Goal: Task Accomplishment & Management: Complete application form

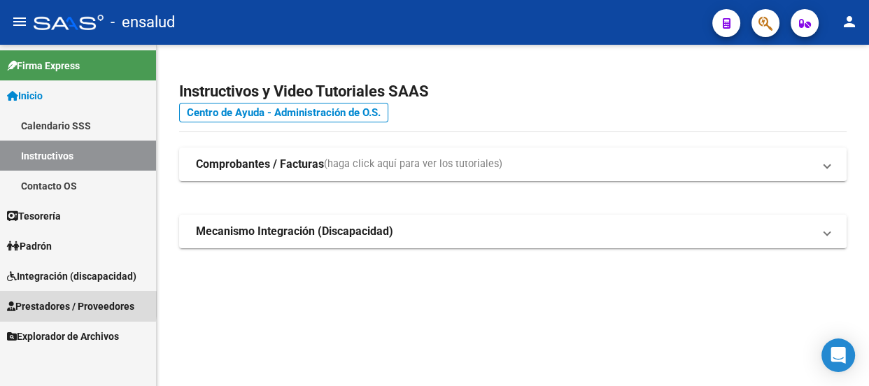
click at [49, 304] on span "Prestadores / Proveedores" at bounding box center [70, 306] width 127 height 15
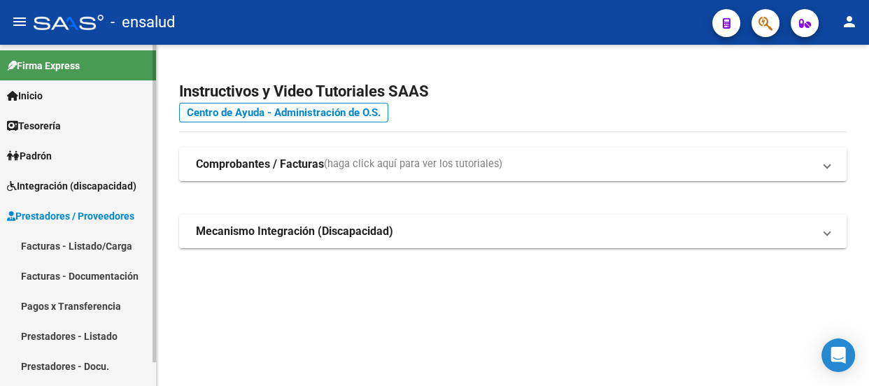
click at [53, 248] on link "Facturas - Listado/Carga" at bounding box center [78, 246] width 156 height 30
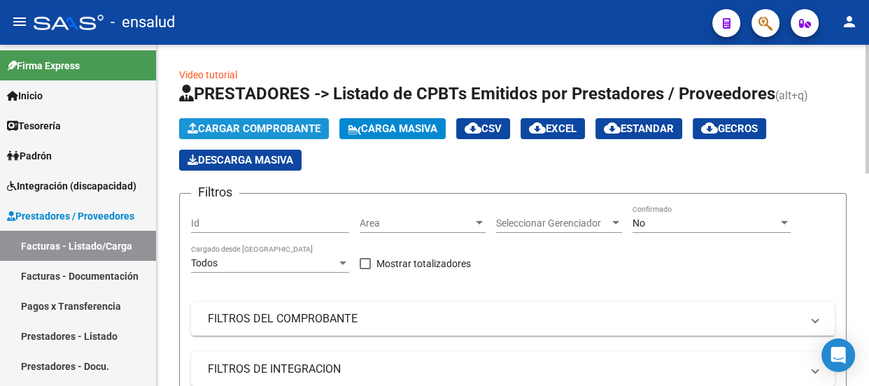
click at [271, 125] on span "Cargar Comprobante" at bounding box center [254, 128] width 133 height 13
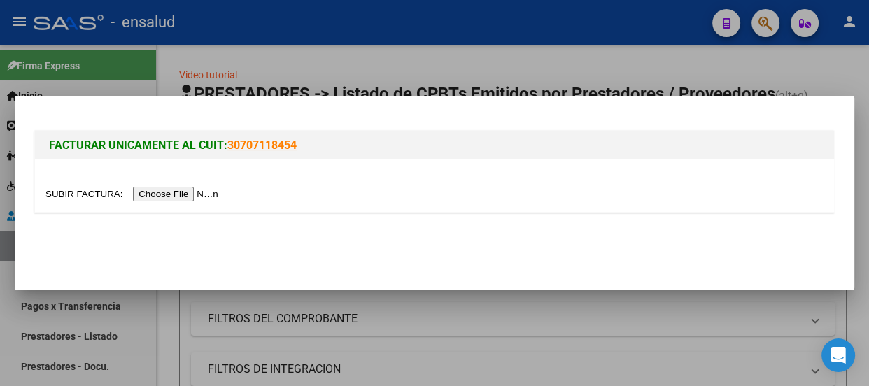
click at [167, 191] on input "file" at bounding box center [133, 194] width 177 height 15
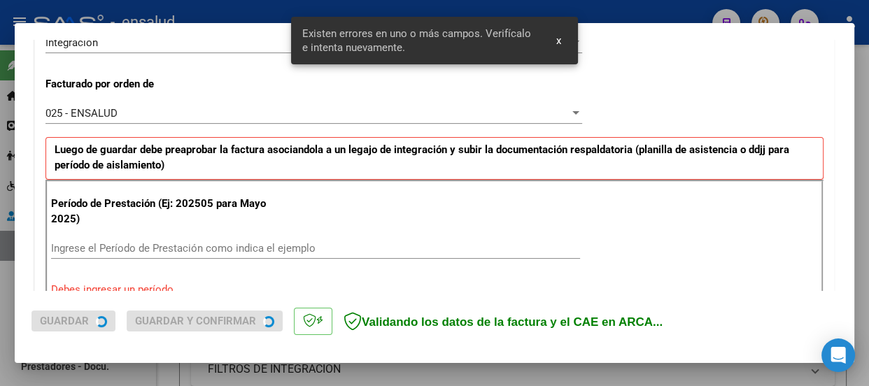
scroll to position [406, 0]
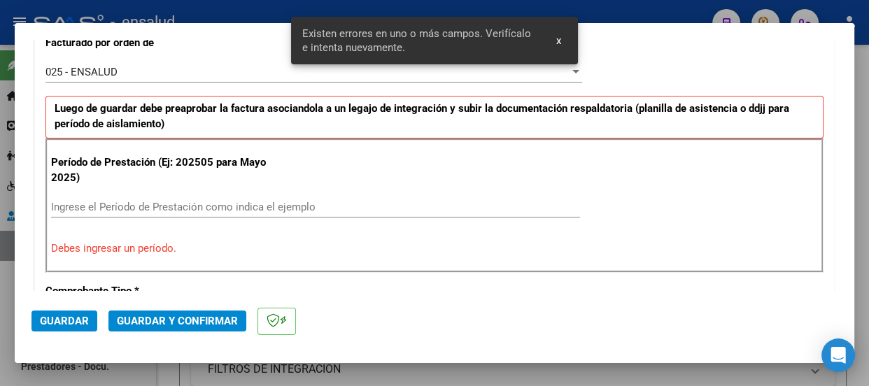
click at [92, 201] on input "Ingrese el Período de Prestación como indica el ejemplo" at bounding box center [315, 207] width 529 height 13
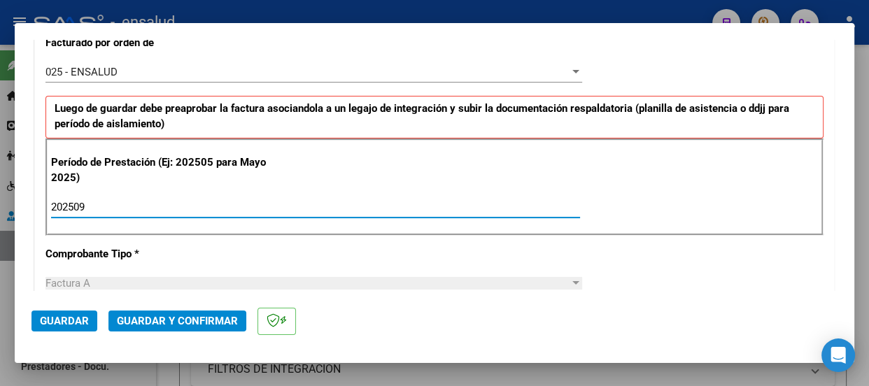
type input "202509"
click at [73, 324] on span "Guardar" at bounding box center [64, 321] width 49 height 13
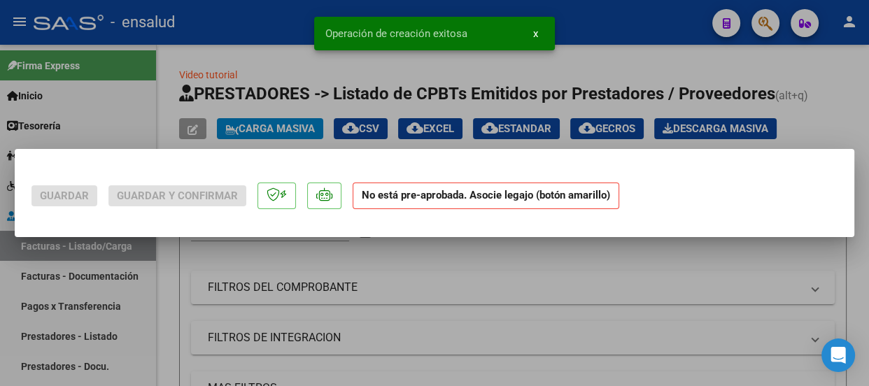
scroll to position [0, 0]
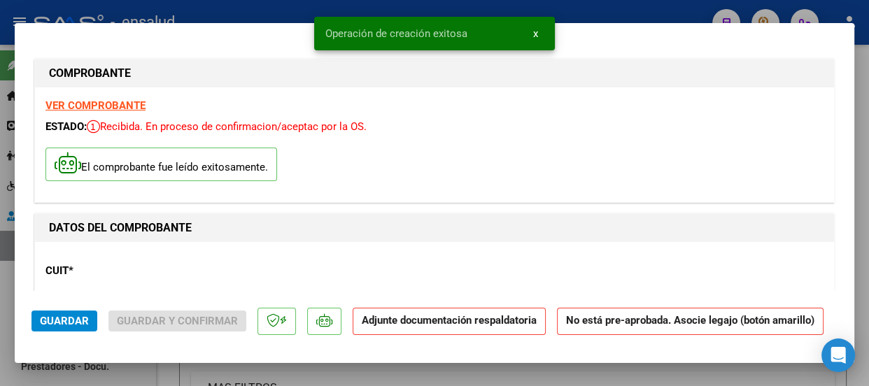
click at [536, 32] on span "x" at bounding box center [535, 33] width 5 height 13
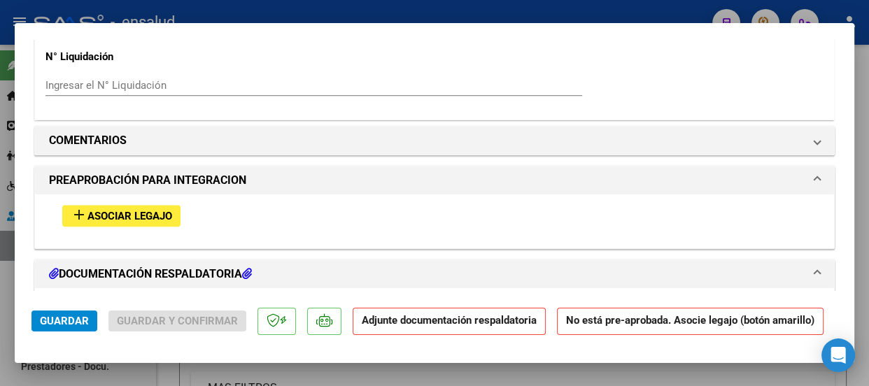
scroll to position [1400, 0]
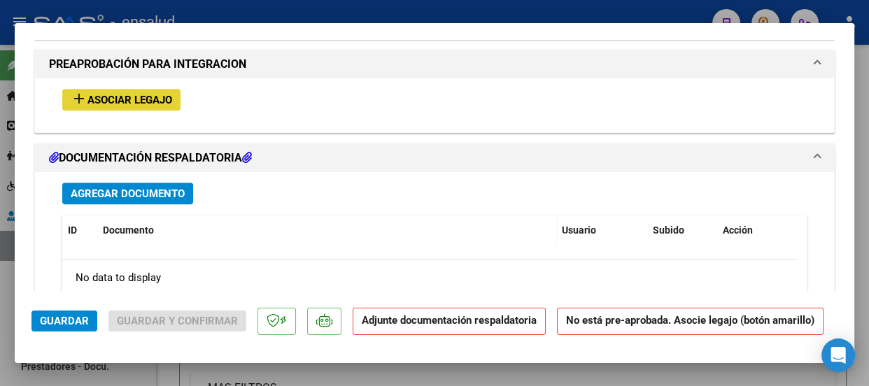
click at [141, 99] on span "Asociar Legajo" at bounding box center [129, 100] width 85 height 13
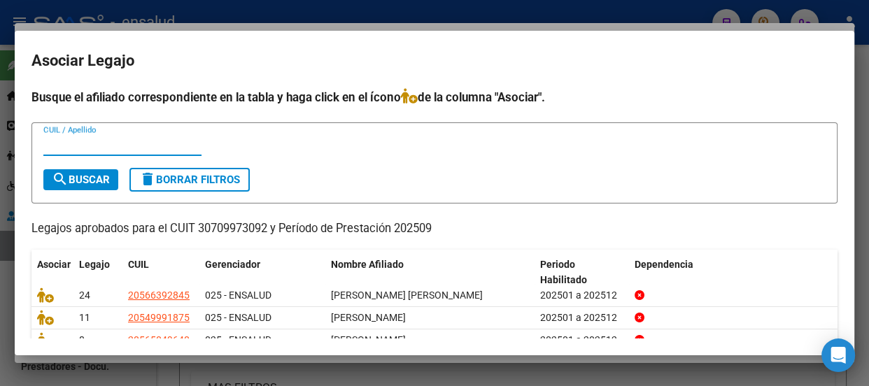
scroll to position [63, 0]
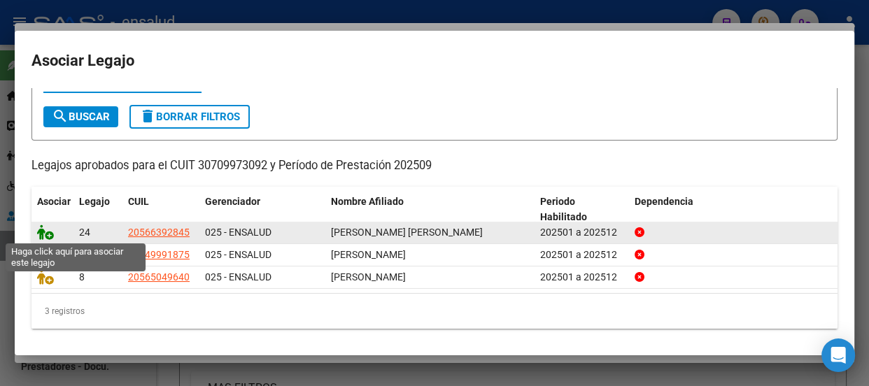
click at [49, 237] on icon at bounding box center [45, 232] width 17 height 15
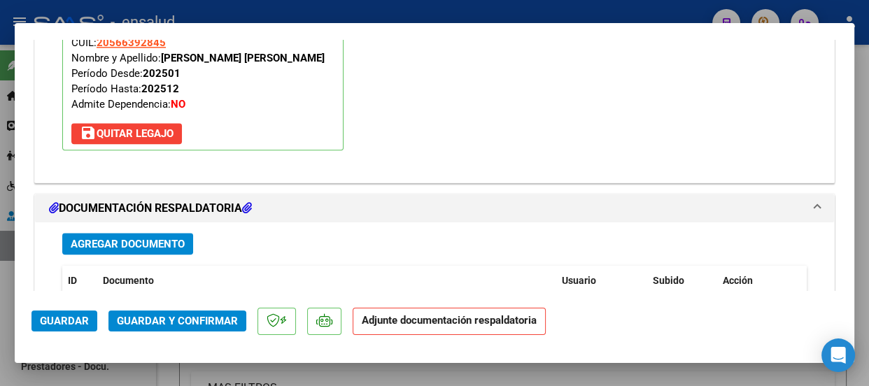
scroll to position [1627, 0]
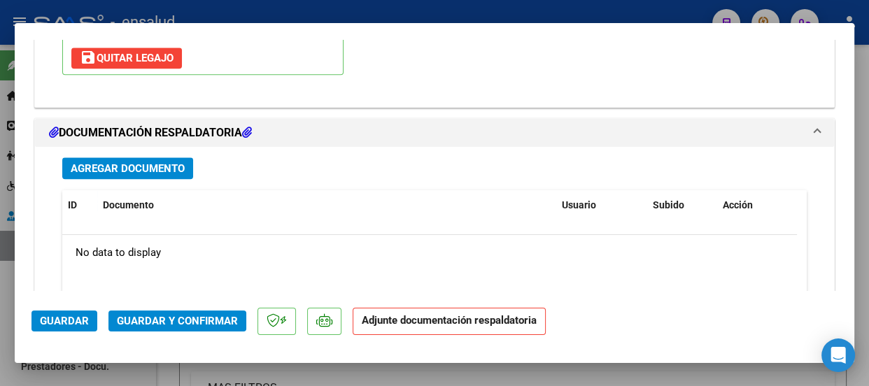
click at [139, 164] on span "Agregar Documento" at bounding box center [128, 168] width 114 height 13
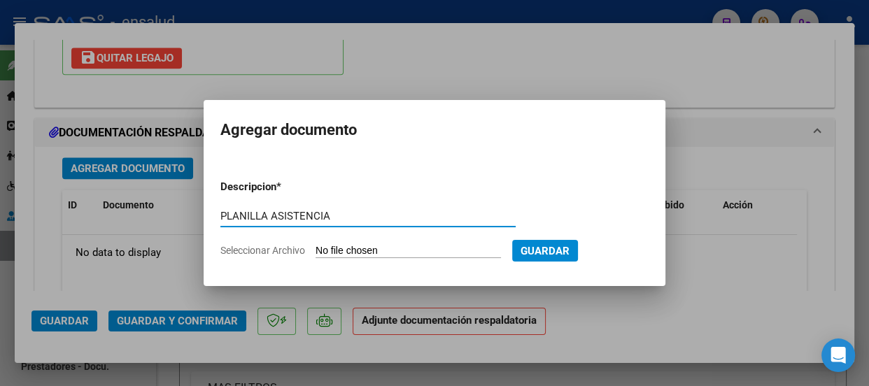
type input "PLANILLA ASISTENCIA"
click at [380, 251] on input "Seleccionar Archivo" at bounding box center [408, 251] width 185 height 13
type input "C:\fakepath\[PERSON_NAME] ARIEL_202509_91_N_CERMI_8-4217-PA.pdf"
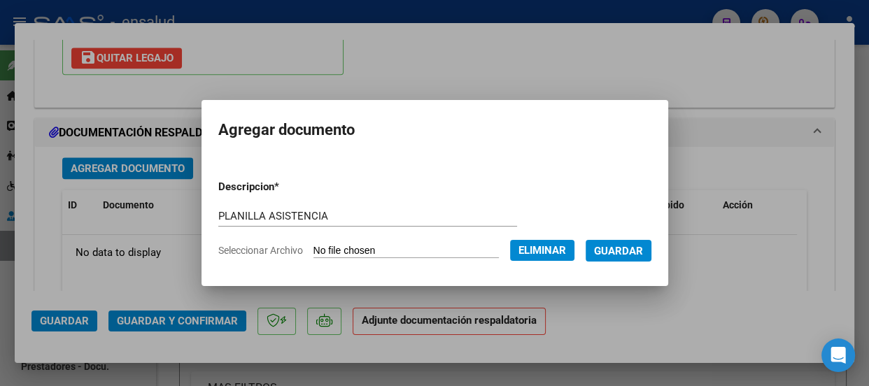
click at [635, 251] on span "Guardar" at bounding box center [618, 251] width 49 height 13
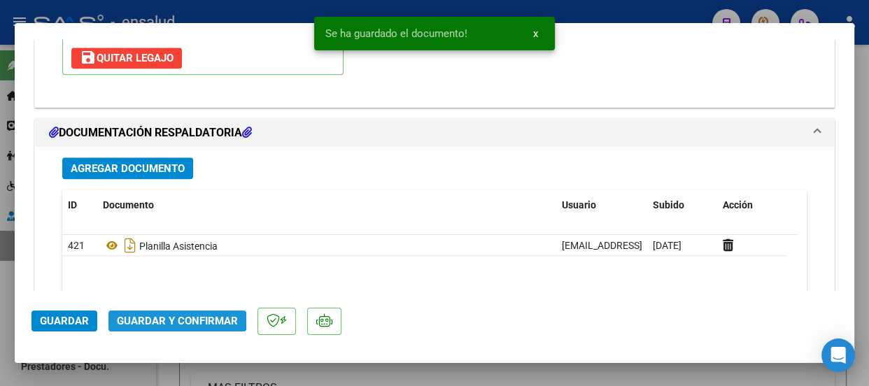
click at [171, 320] on span "Guardar y Confirmar" at bounding box center [177, 321] width 121 height 13
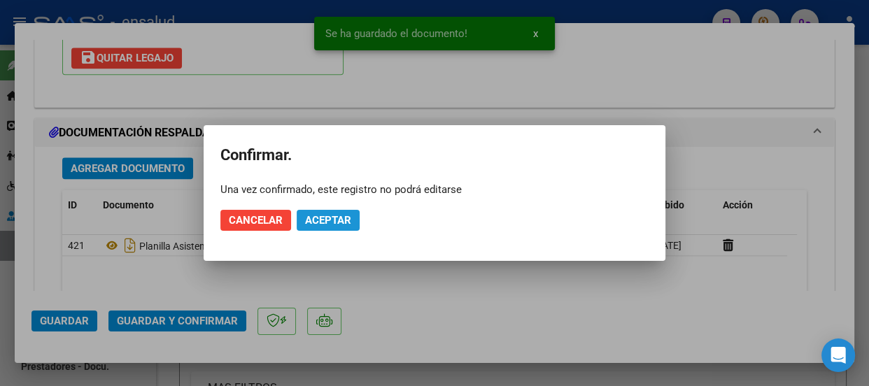
click at [347, 217] on span "Aceptar" at bounding box center [328, 220] width 46 height 13
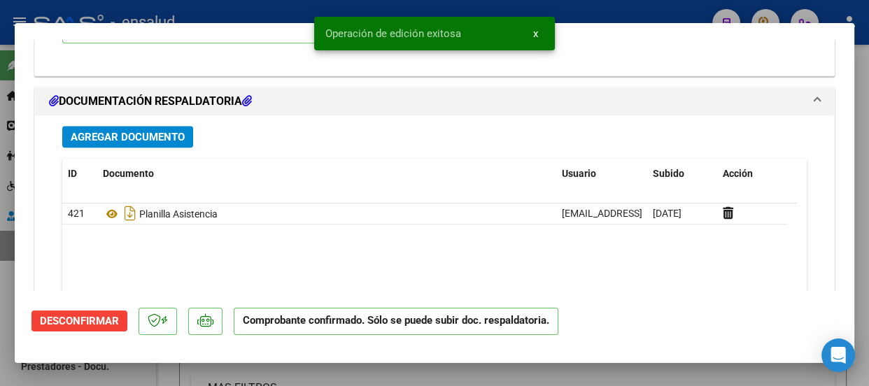
click at [534, 34] on span "x" at bounding box center [535, 33] width 5 height 13
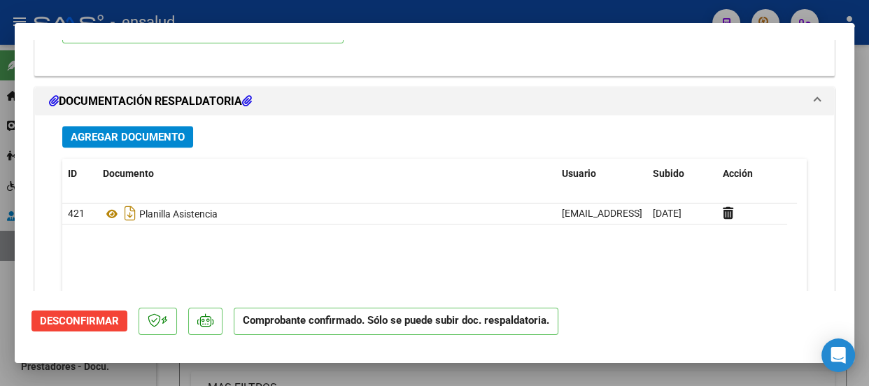
click at [471, 7] on div at bounding box center [434, 193] width 869 height 386
type input "$ 0,00"
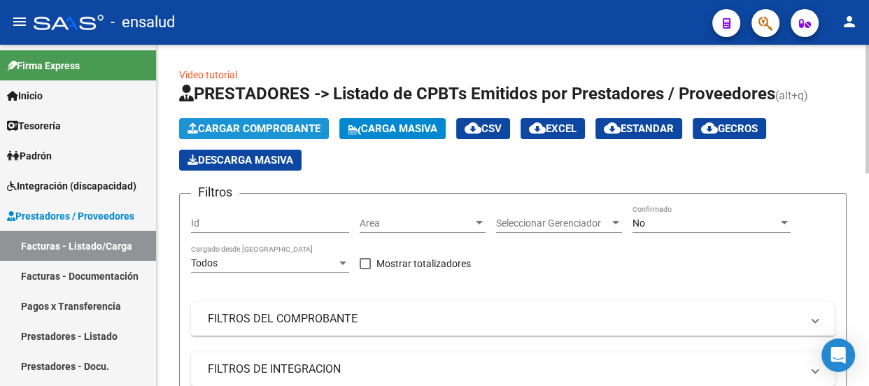
click at [230, 122] on span "Cargar Comprobante" at bounding box center [254, 128] width 133 height 13
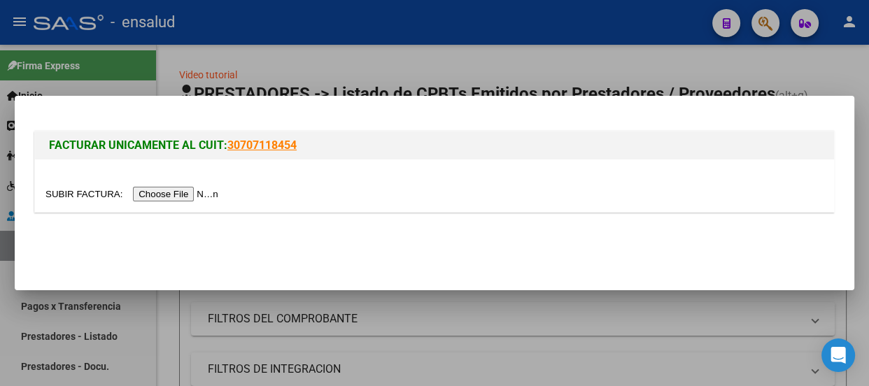
click at [209, 192] on input "file" at bounding box center [133, 194] width 177 height 15
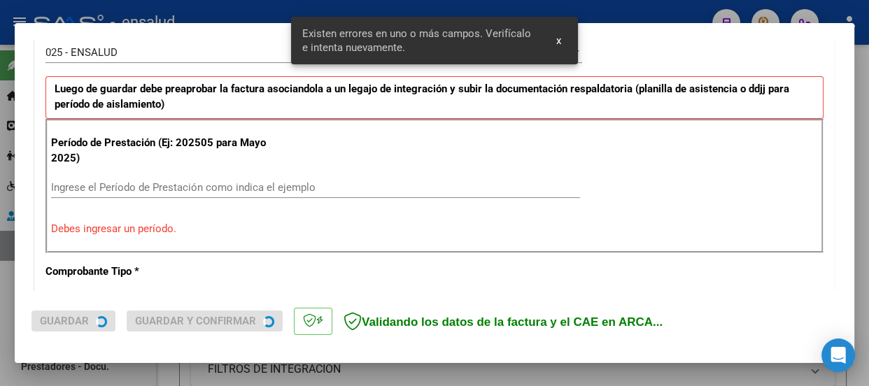
scroll to position [432, 0]
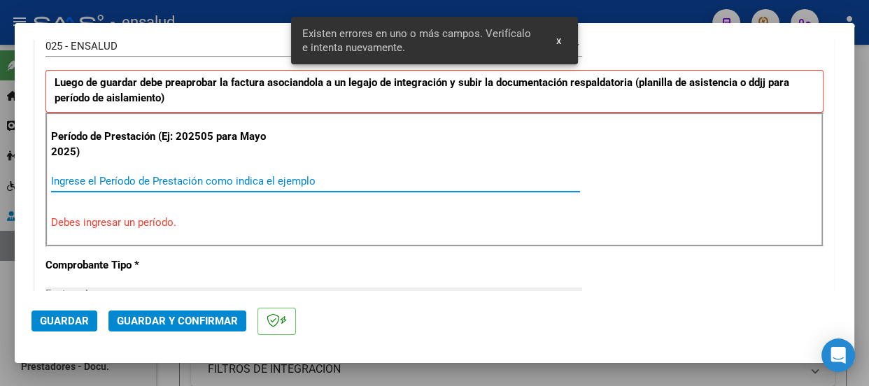
drag, startPoint x: 76, startPoint y: 177, endPoint x: 78, endPoint y: 372, distance: 194.6
click at [76, 187] on div "Ingrese el Período de Prestación como indica el ejemplo" at bounding box center [315, 181] width 529 height 21
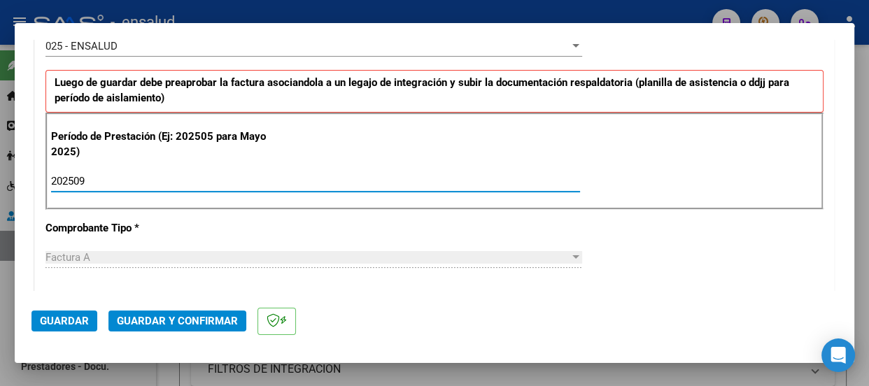
type input "202509"
click at [78, 321] on span "Guardar" at bounding box center [64, 321] width 49 height 13
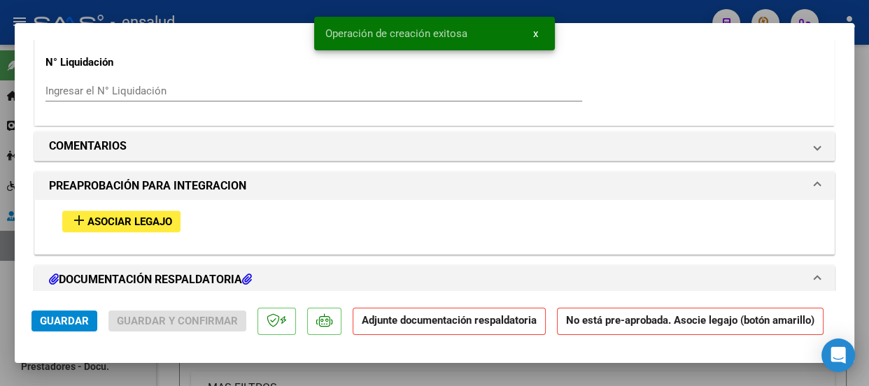
scroll to position [1400, 0]
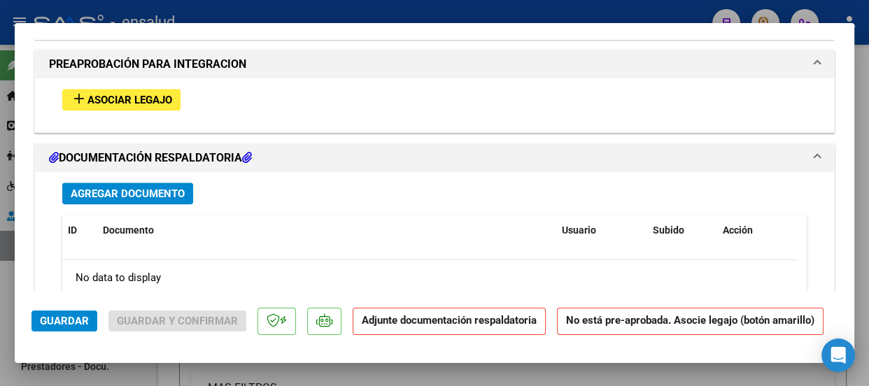
click at [130, 94] on span "Asociar Legajo" at bounding box center [129, 100] width 85 height 13
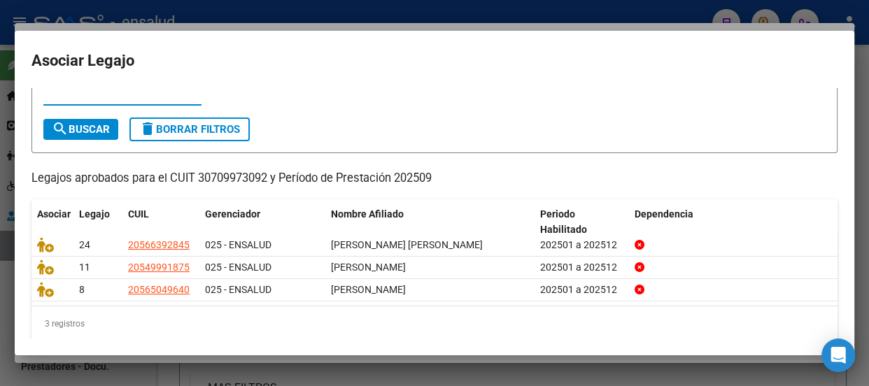
scroll to position [63, 0]
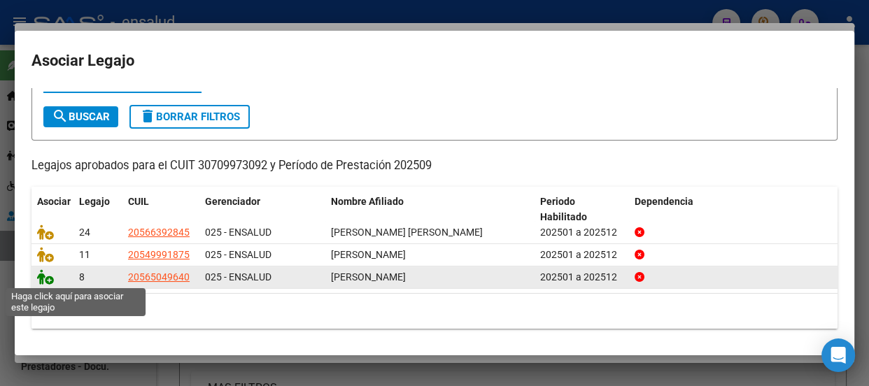
click at [49, 280] on icon at bounding box center [45, 276] width 17 height 15
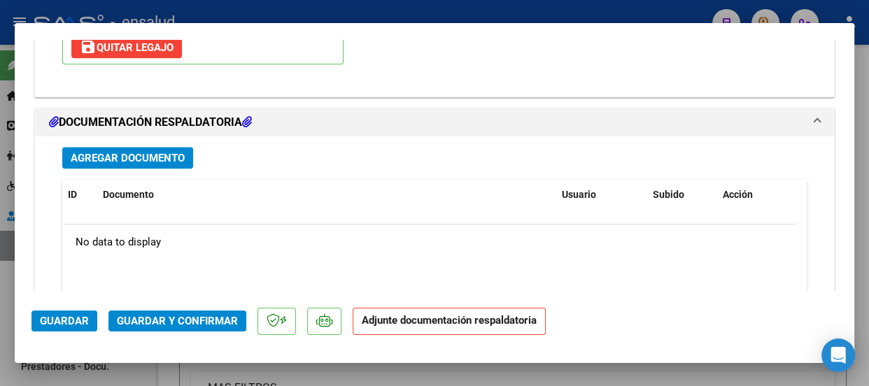
scroll to position [1563, 0]
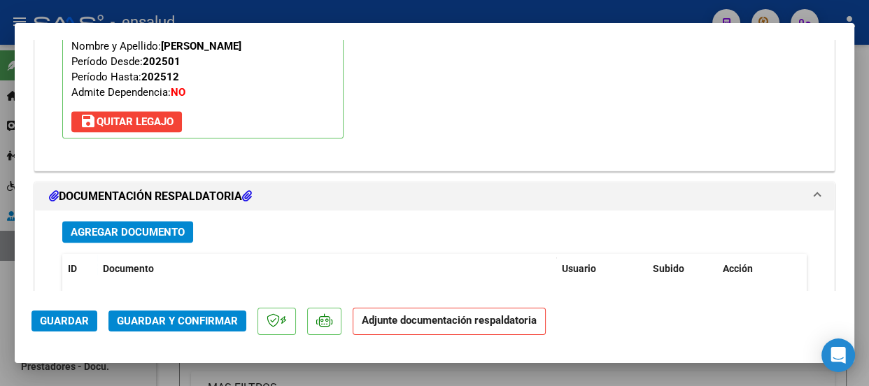
click at [166, 227] on span "Agregar Documento" at bounding box center [128, 232] width 114 height 13
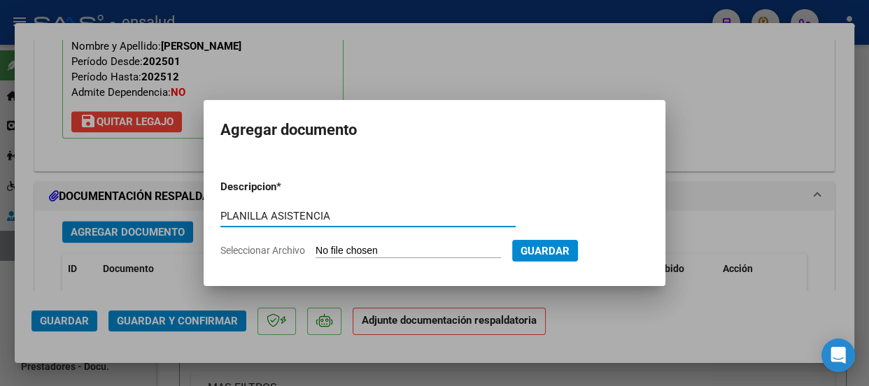
type input "PLANILLA ASISTENCIA"
click at [402, 253] on input "Seleccionar Archivo" at bounding box center [408, 251] width 185 height 13
type input "C:\fakepath\[PERSON_NAME] ELIO_202509_90_N_CERMI_6_17947-PA-.pdf"
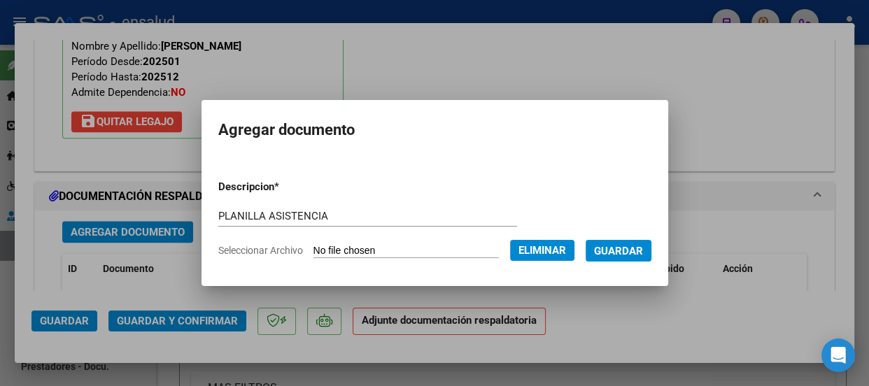
click at [630, 251] on span "Guardar" at bounding box center [618, 251] width 49 height 13
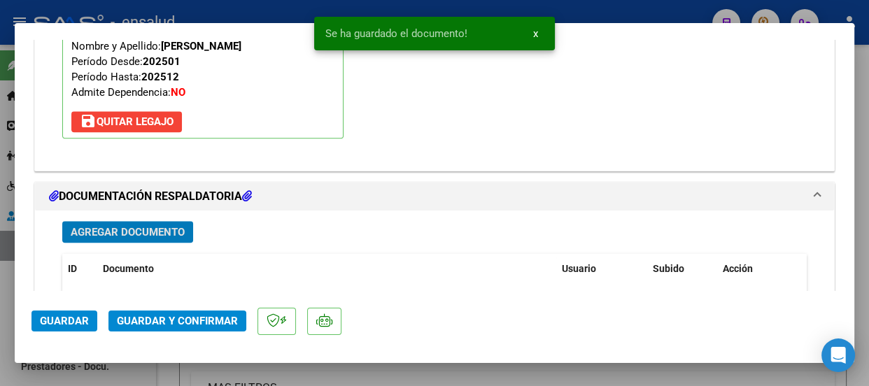
click at [134, 232] on span "Agregar Documento" at bounding box center [128, 232] width 114 height 13
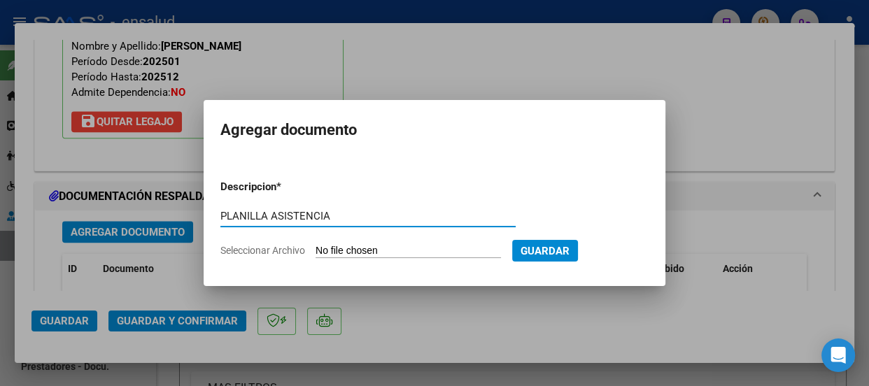
type input "PLANILLA ASISTENCIA"
click at [440, 248] on input "Seleccionar Archivo" at bounding box center [408, 251] width 185 height 13
type input "C:\fakepath\[PERSON_NAME] ELIO_202509_90_N_CERMI_6_17947-PA.pdf"
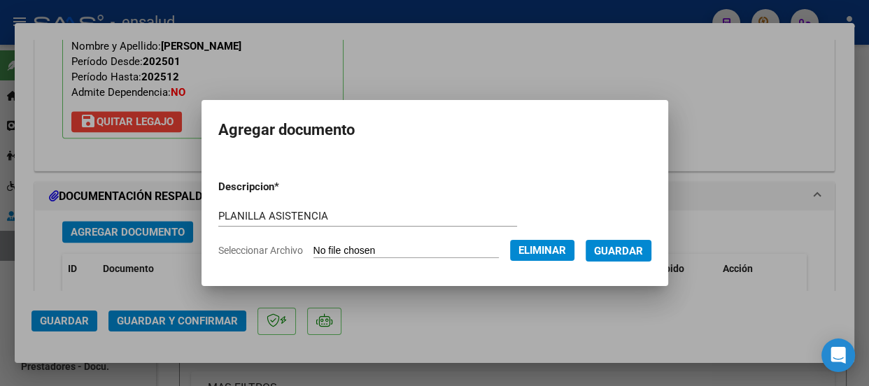
click at [631, 250] on span "Guardar" at bounding box center [618, 251] width 49 height 13
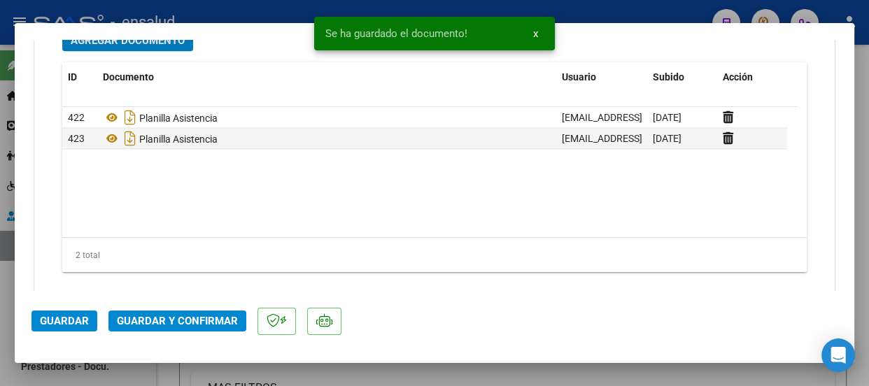
scroll to position [1778, 0]
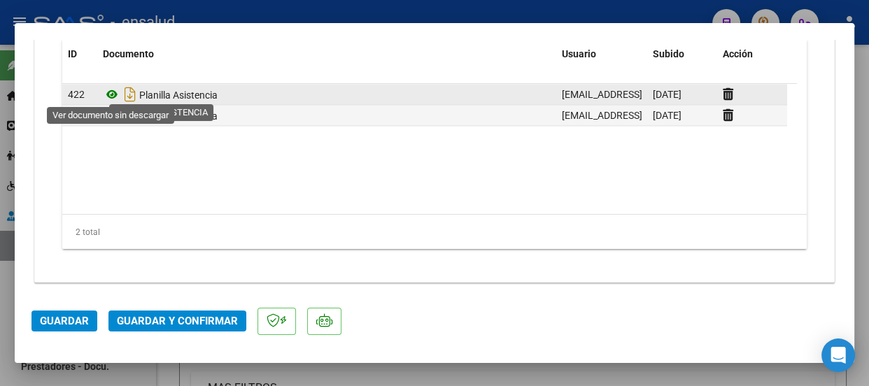
click at [111, 95] on icon at bounding box center [112, 94] width 18 height 17
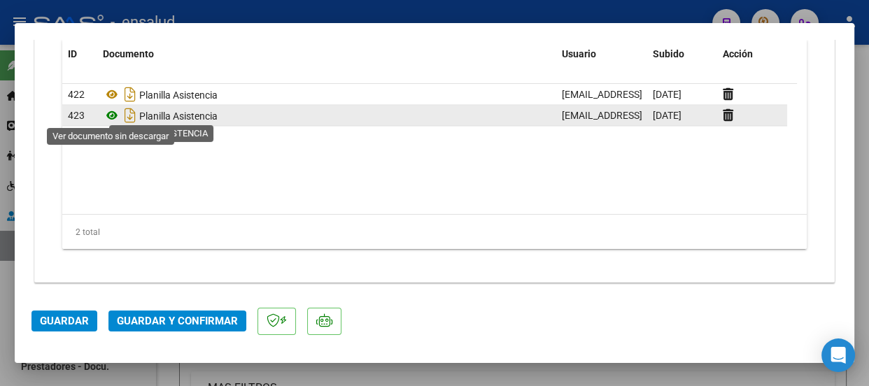
click at [110, 113] on icon at bounding box center [112, 115] width 18 height 17
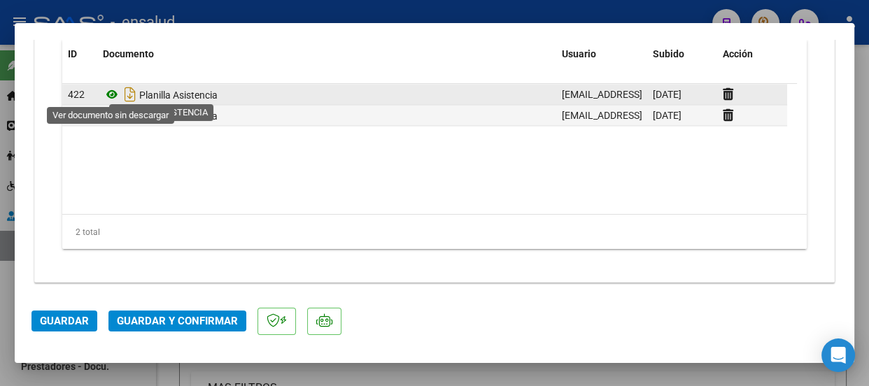
click at [113, 91] on icon at bounding box center [112, 94] width 18 height 17
click at [109, 91] on icon at bounding box center [112, 94] width 18 height 17
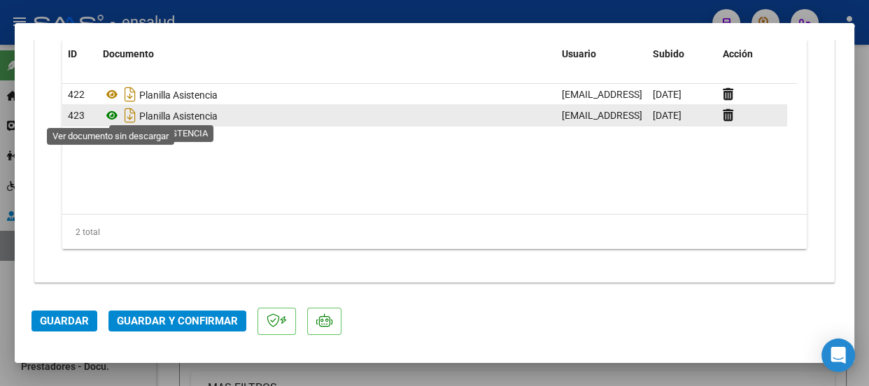
click at [110, 115] on icon at bounding box center [112, 115] width 18 height 17
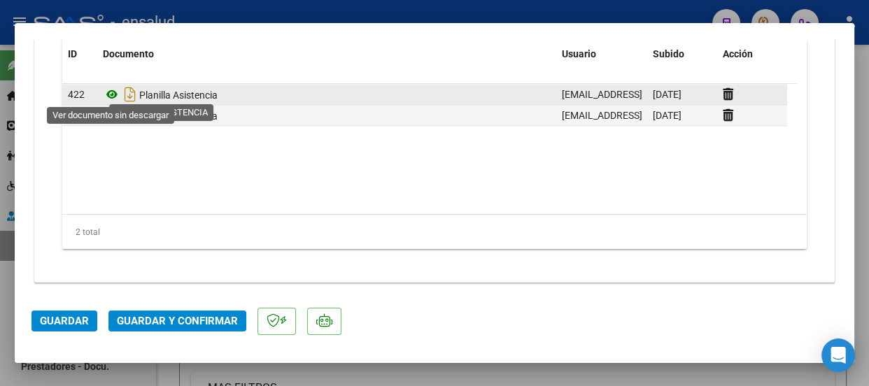
click at [110, 96] on icon at bounding box center [112, 94] width 18 height 17
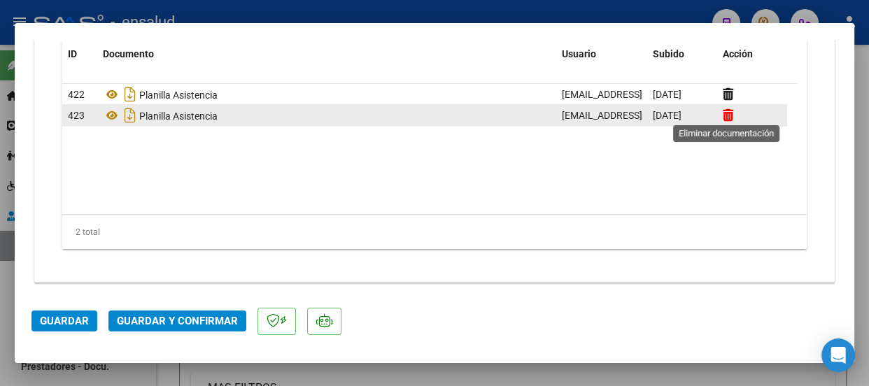
click at [729, 115] on icon at bounding box center [728, 114] width 10 height 13
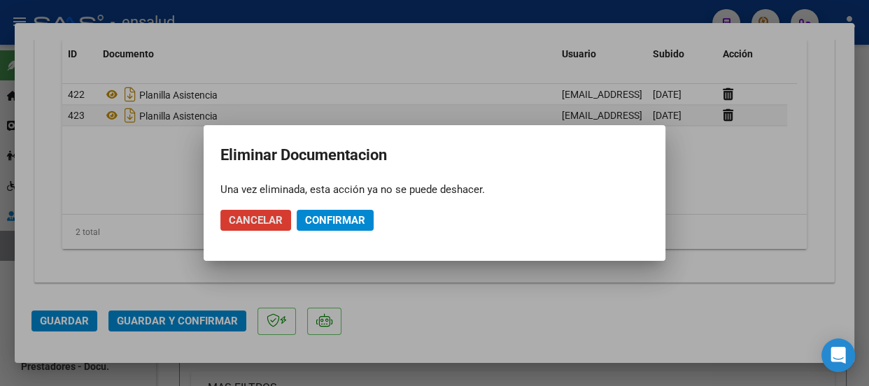
click at [344, 223] on span "Confirmar" at bounding box center [335, 220] width 60 height 13
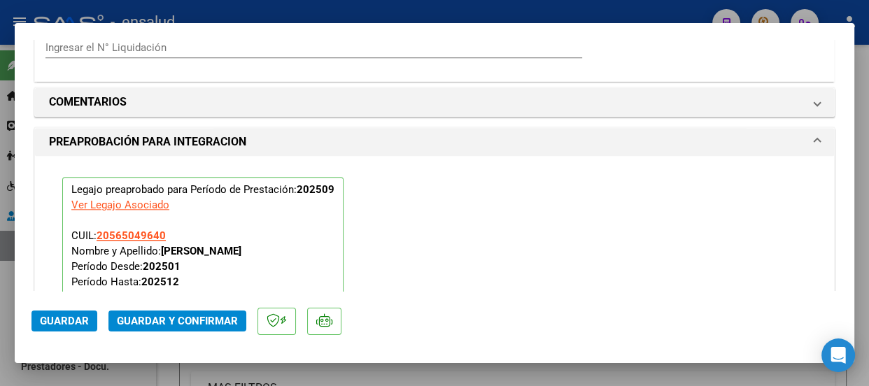
scroll to position [1269, 0]
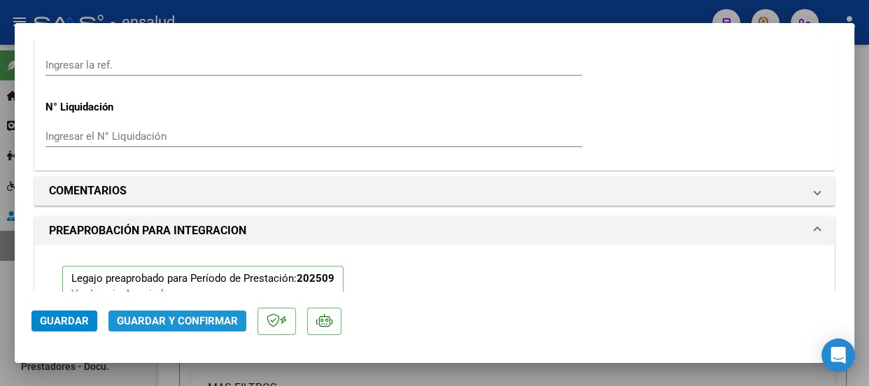
click at [197, 322] on span "Guardar y Confirmar" at bounding box center [177, 321] width 121 height 13
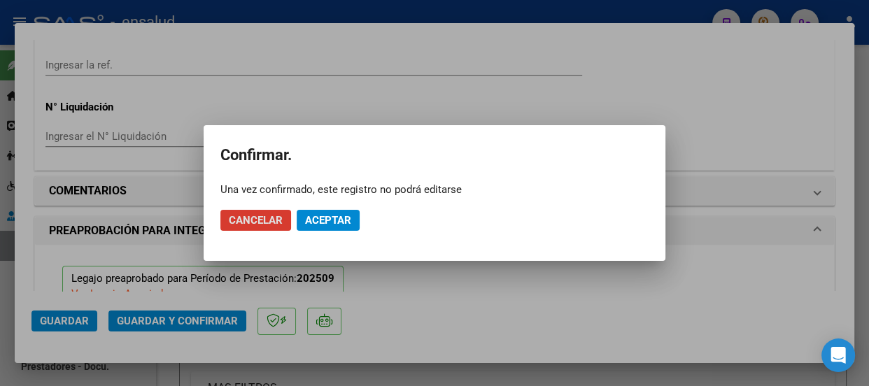
click at [342, 218] on span "Aceptar" at bounding box center [328, 220] width 46 height 13
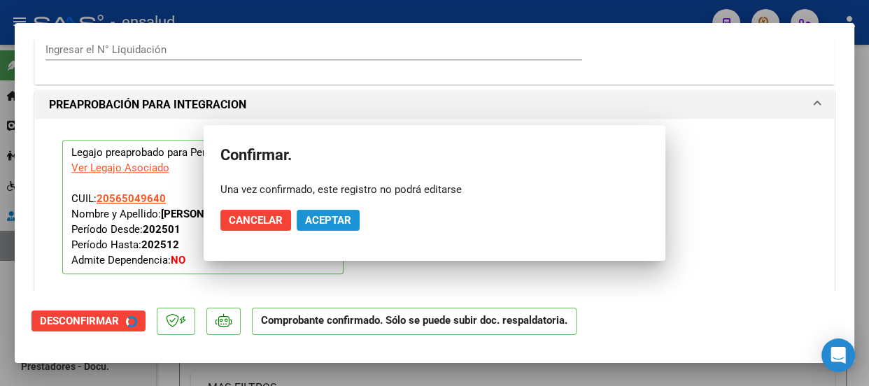
scroll to position [1183, 0]
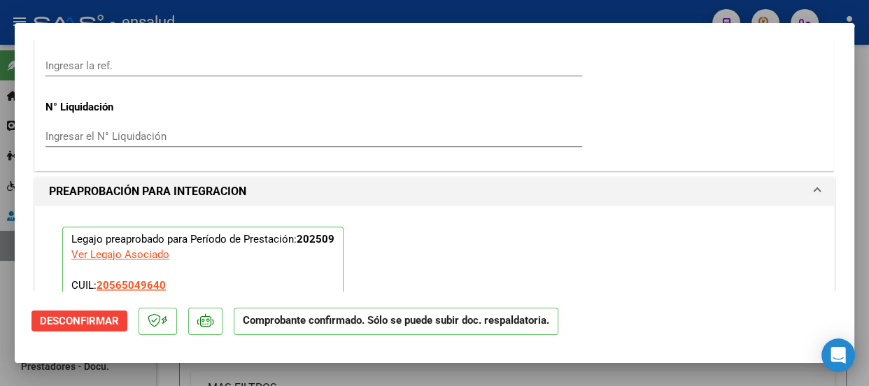
click at [444, 10] on div at bounding box center [434, 193] width 869 height 386
type input "$ 0,00"
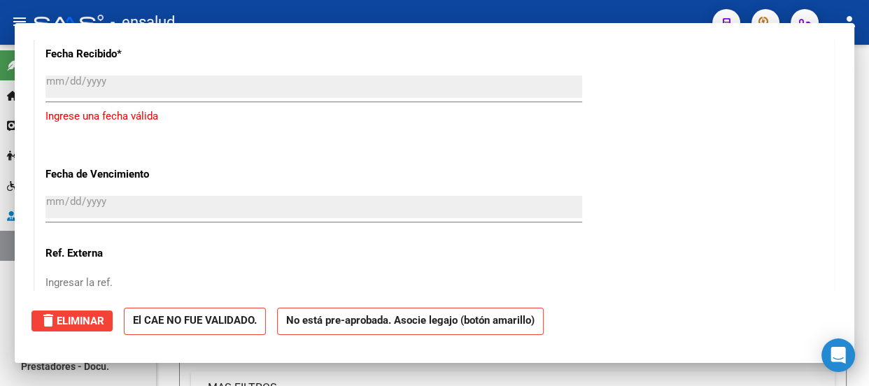
scroll to position [0, 0]
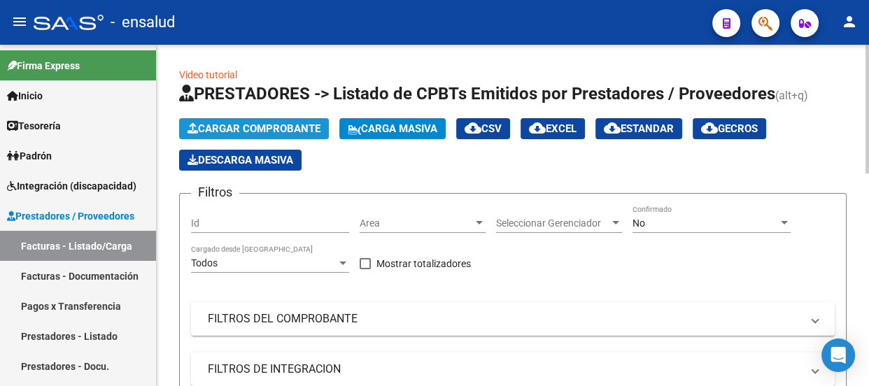
click at [220, 125] on span "Cargar Comprobante" at bounding box center [254, 128] width 133 height 13
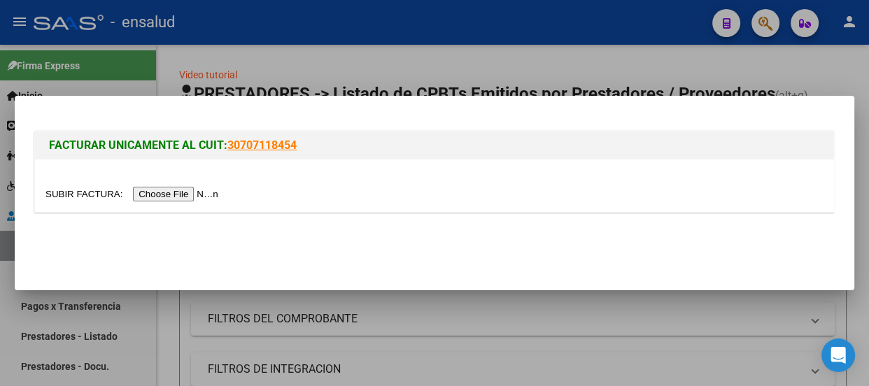
click at [193, 194] on input "file" at bounding box center [133, 194] width 177 height 15
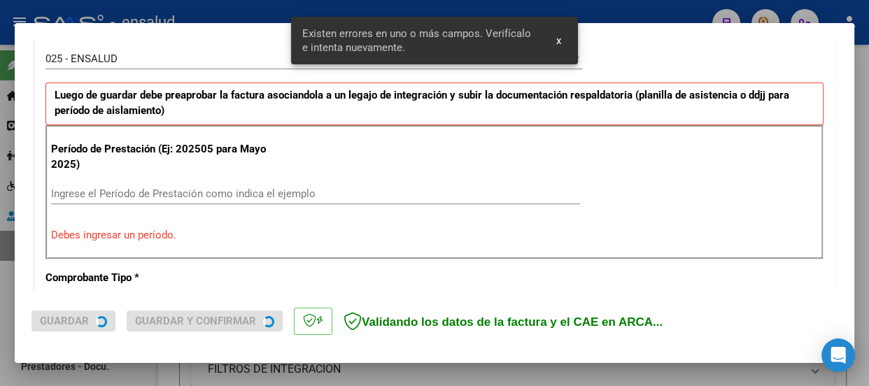
scroll to position [432, 0]
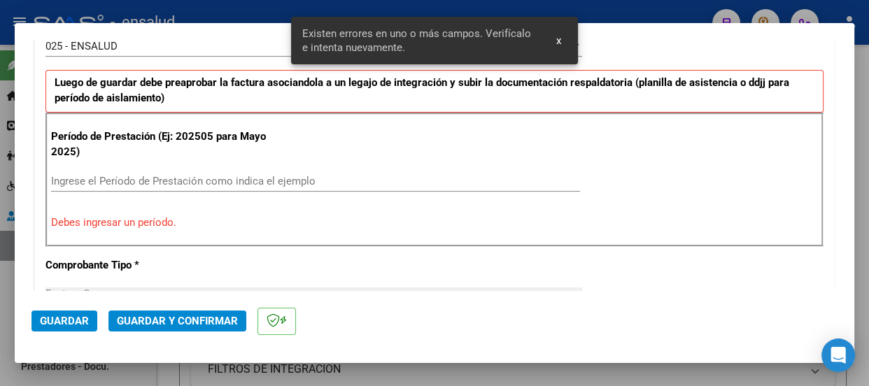
drag, startPoint x: 74, startPoint y: 180, endPoint x: 97, endPoint y: 272, distance: 95.0
click at [76, 185] on input "Ingrese el Período de Prestación como indica el ejemplo" at bounding box center [315, 181] width 529 height 13
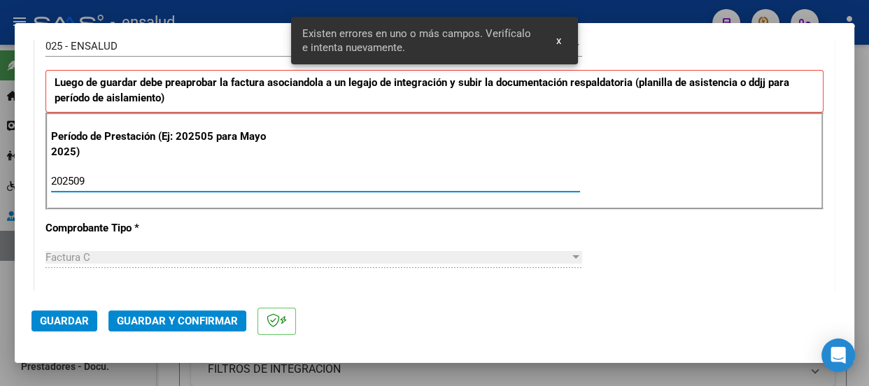
type input "202509"
click at [77, 318] on span "Guardar" at bounding box center [64, 321] width 49 height 13
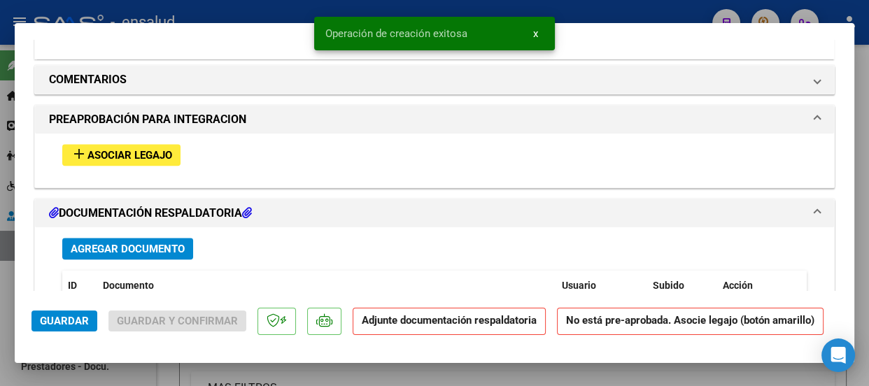
scroll to position [1336, 0]
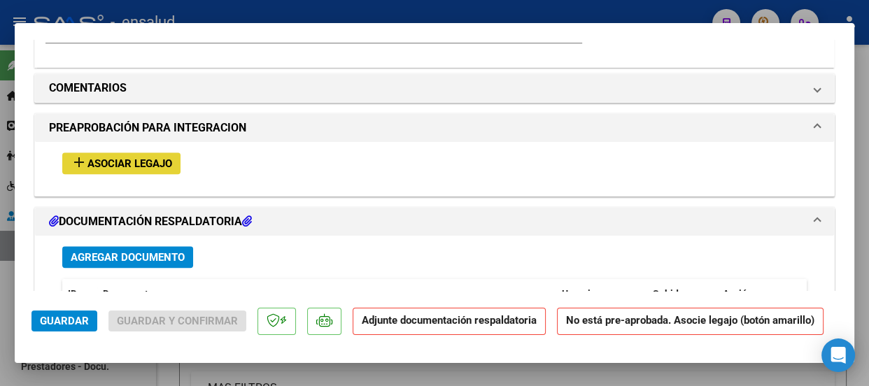
click at [125, 160] on span "Asociar Legajo" at bounding box center [129, 163] width 85 height 13
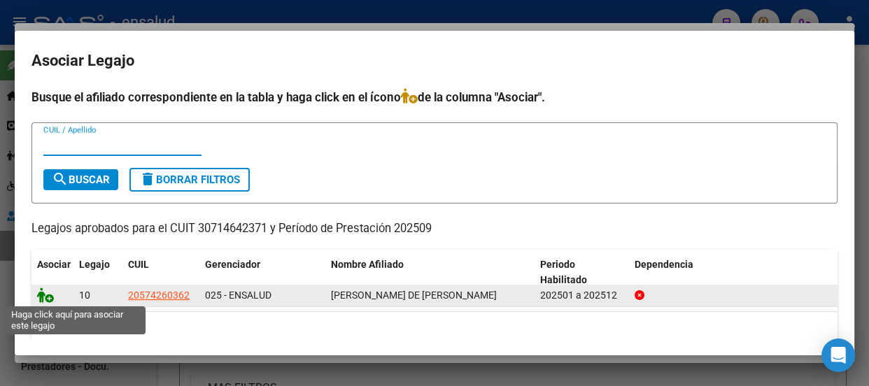
click at [48, 298] on icon at bounding box center [45, 295] width 17 height 15
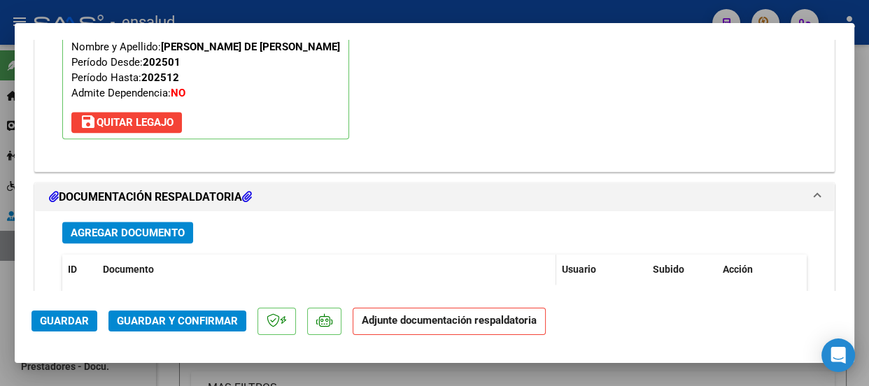
scroll to position [1563, 0]
click at [150, 229] on span "Agregar Documento" at bounding box center [128, 232] width 114 height 13
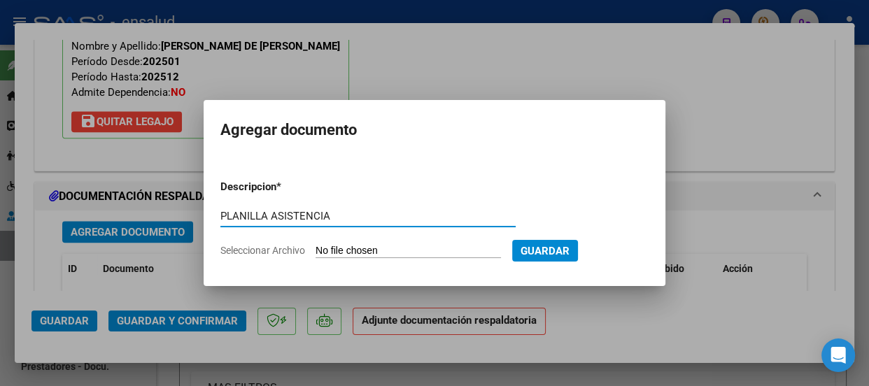
type input "PLANILLA ASISTENCIA"
click at [429, 254] on input "Seleccionar Archivo" at bounding box center [408, 251] width 185 height 13
type input "C:\fakepath\[PERSON_NAME] MATEO_202509_28_N_MI MAÑANA_3-6872-PA.pdf"
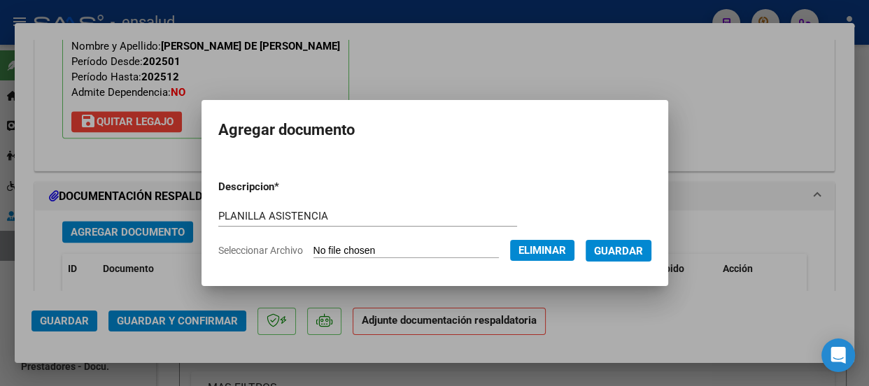
click at [631, 251] on span "Guardar" at bounding box center [618, 251] width 49 height 13
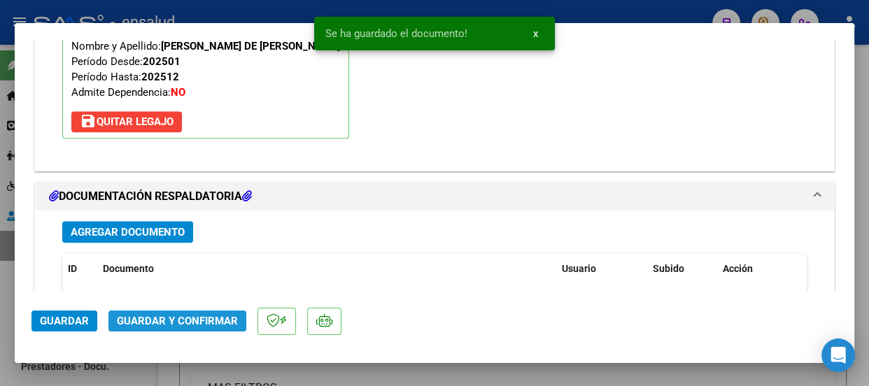
click at [167, 318] on span "Guardar y Confirmar" at bounding box center [177, 321] width 121 height 13
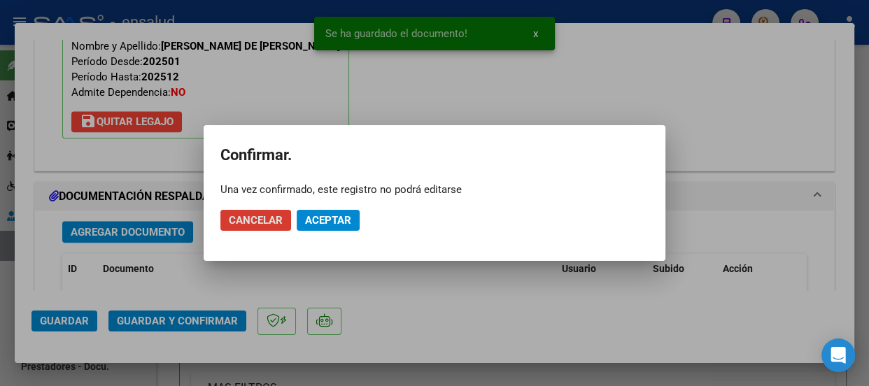
click at [335, 218] on span "Aceptar" at bounding box center [328, 220] width 46 height 13
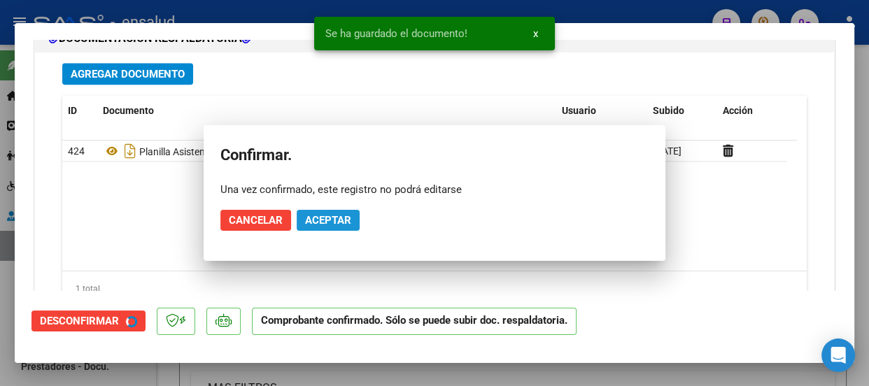
scroll to position [1437, 0]
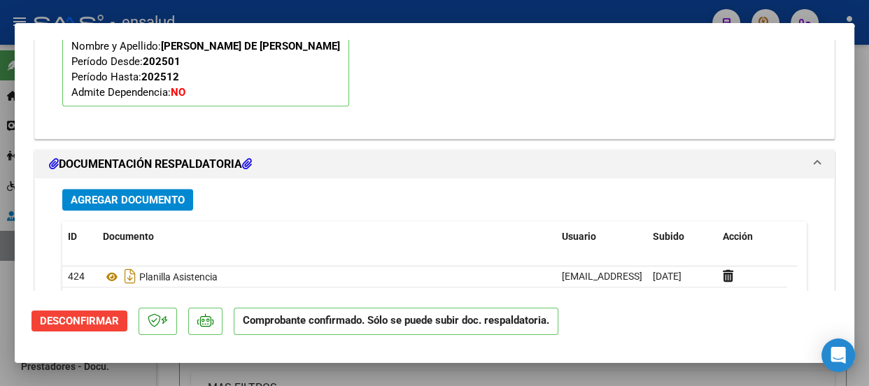
click at [503, 16] on div at bounding box center [434, 193] width 869 height 386
type input "$ 0,00"
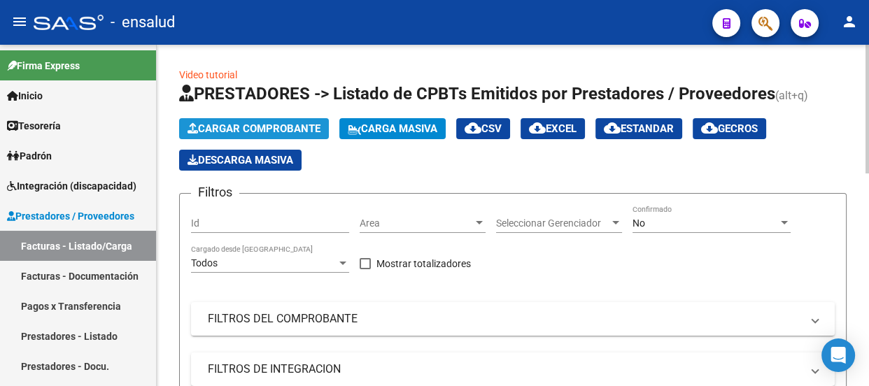
click at [287, 125] on span "Cargar Comprobante" at bounding box center [254, 128] width 133 height 13
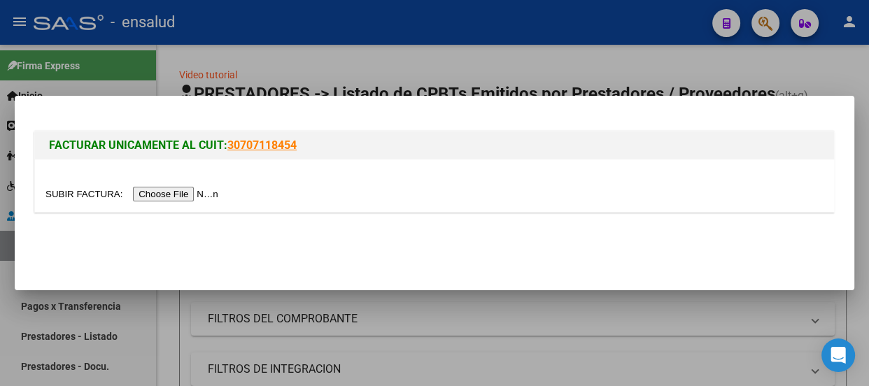
click at [196, 194] on input "file" at bounding box center [133, 194] width 177 height 15
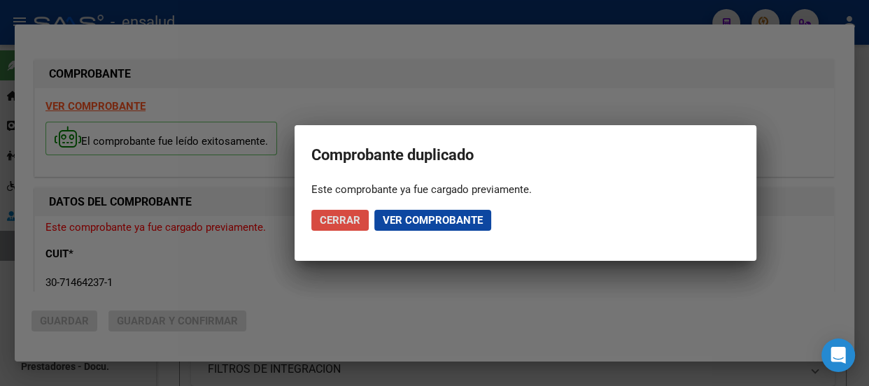
click at [324, 220] on span "Cerrar" at bounding box center [340, 220] width 41 height 13
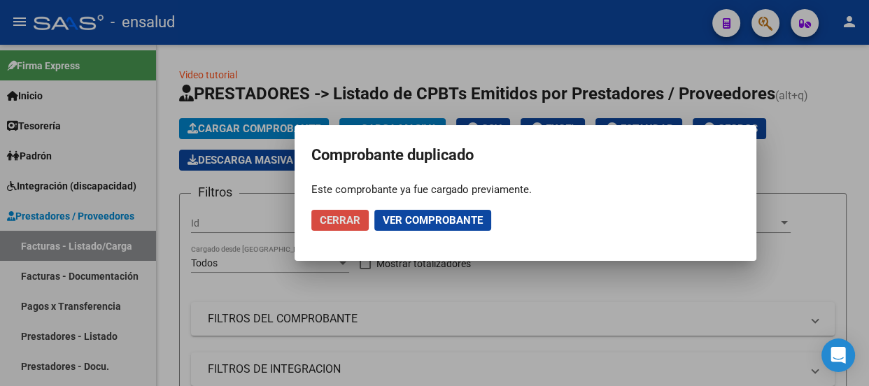
click at [355, 219] on span "Cerrar" at bounding box center [340, 220] width 41 height 13
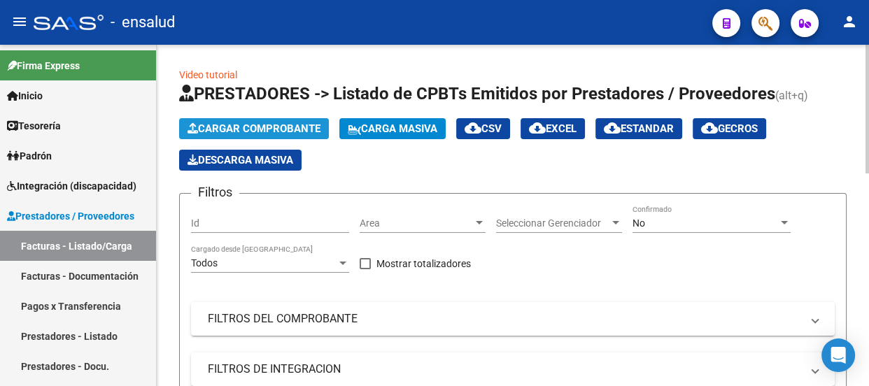
click at [260, 129] on span "Cargar Comprobante" at bounding box center [254, 128] width 133 height 13
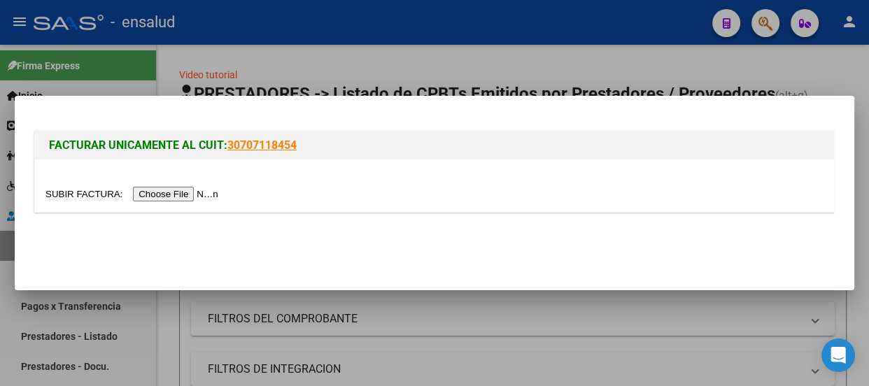
click at [183, 191] on input "file" at bounding box center [133, 194] width 177 height 15
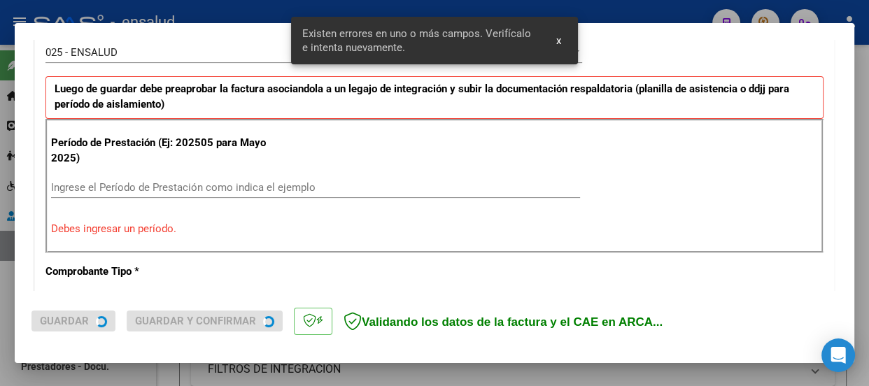
scroll to position [432, 0]
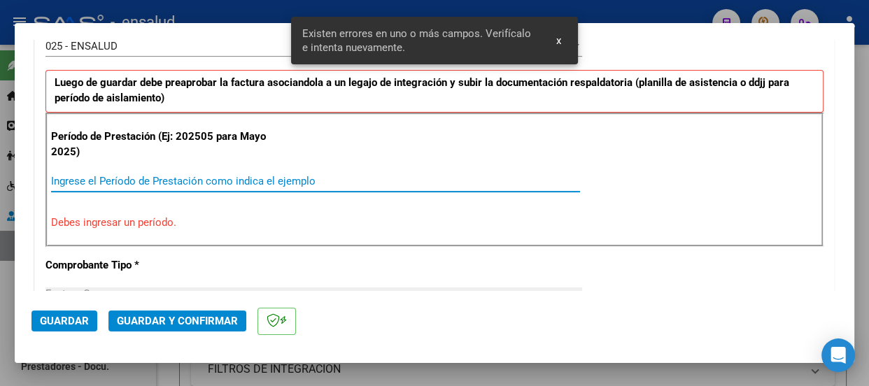
click at [75, 178] on input "Ingrese el Período de Prestación como indica el ejemplo" at bounding box center [315, 181] width 529 height 13
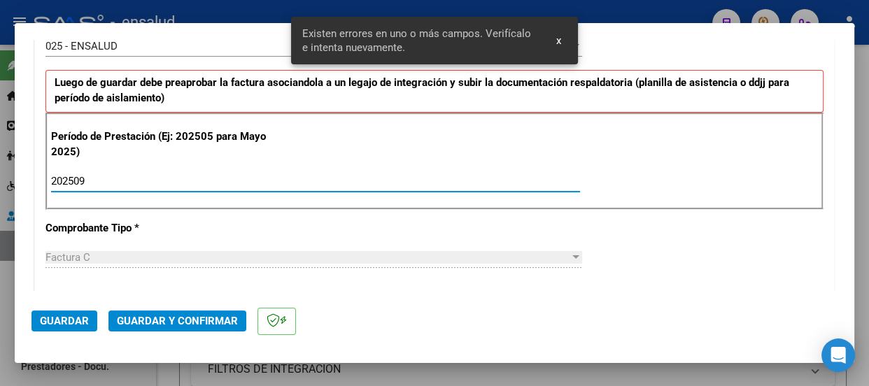
type input "202509"
click at [59, 323] on span "Guardar" at bounding box center [64, 321] width 49 height 13
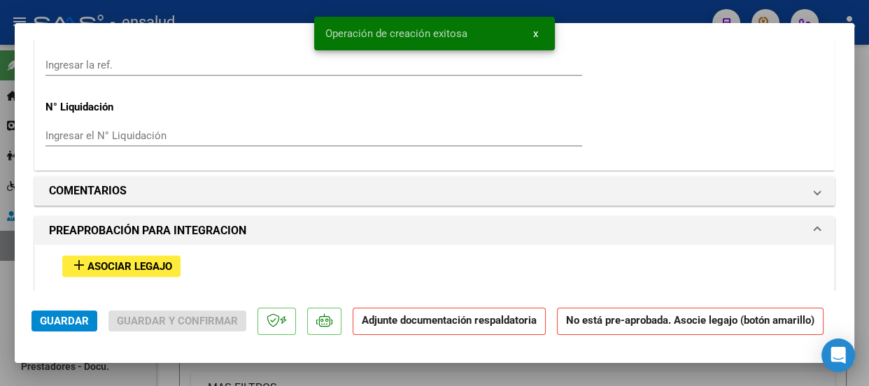
scroll to position [1336, 0]
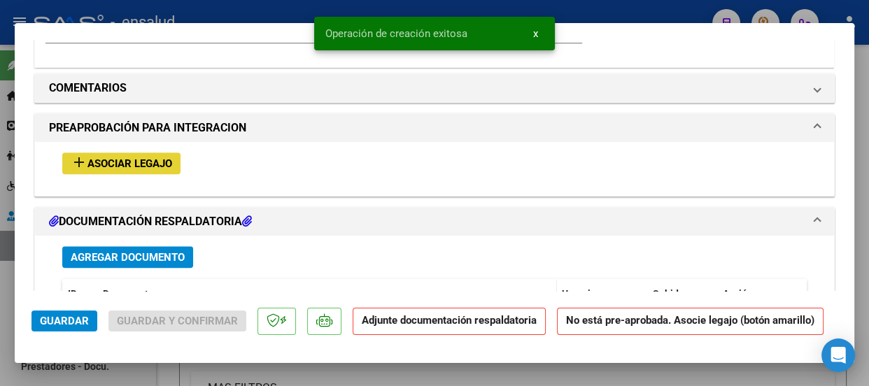
click at [130, 160] on span "Asociar Legajo" at bounding box center [129, 163] width 85 height 13
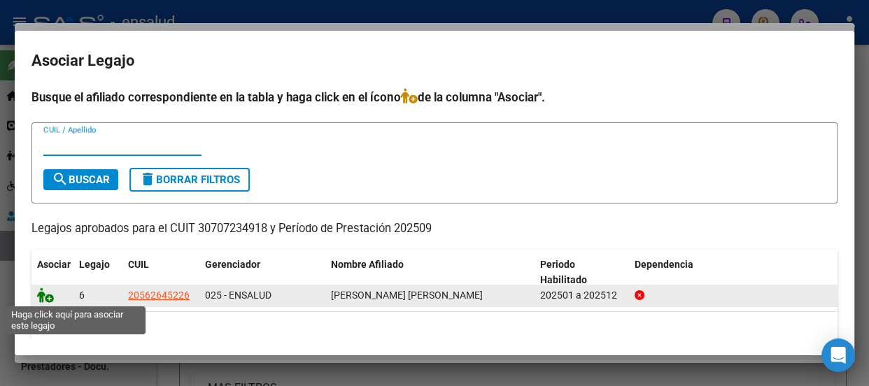
click at [49, 299] on icon at bounding box center [45, 295] width 17 height 15
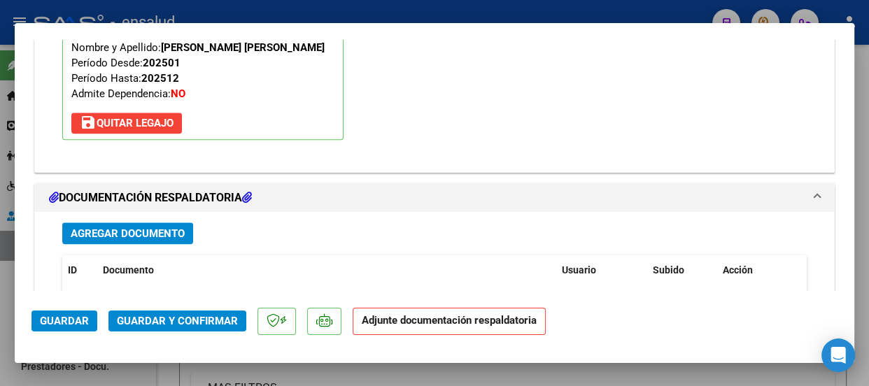
scroll to position [1563, 0]
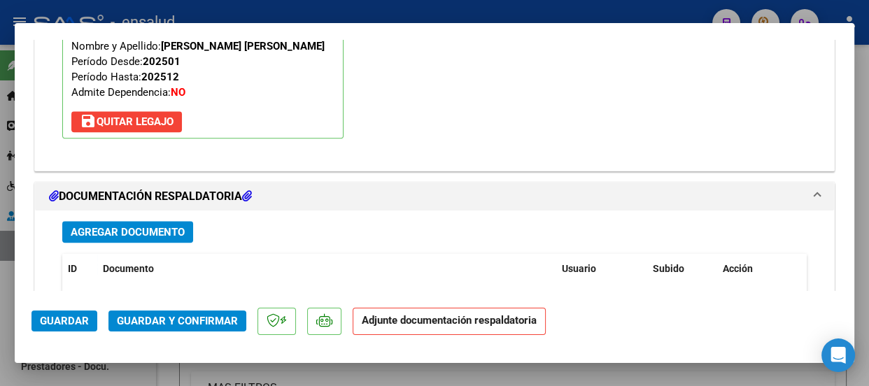
click at [153, 231] on span "Agregar Documento" at bounding box center [128, 232] width 114 height 13
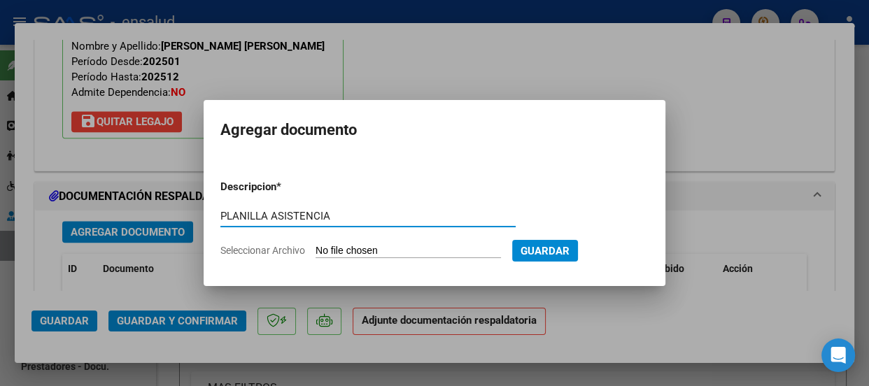
type input "PLANILLA ASISTENCIA"
click at [442, 252] on input "Seleccionar Archivo" at bounding box center [408, 251] width 185 height 13
type input "C:\fakepath\[PERSON_NAME] AIRAM_202509_28_N_COLEGIO DIANOIA_3-25867-PA.pdf"
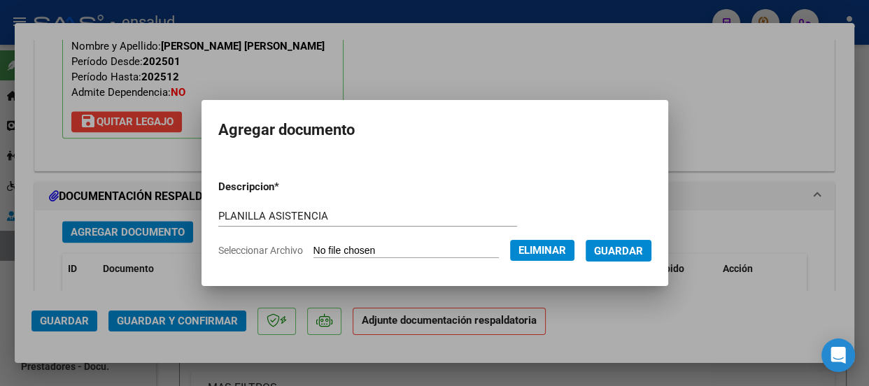
click at [629, 254] on span "Guardar" at bounding box center [618, 251] width 49 height 13
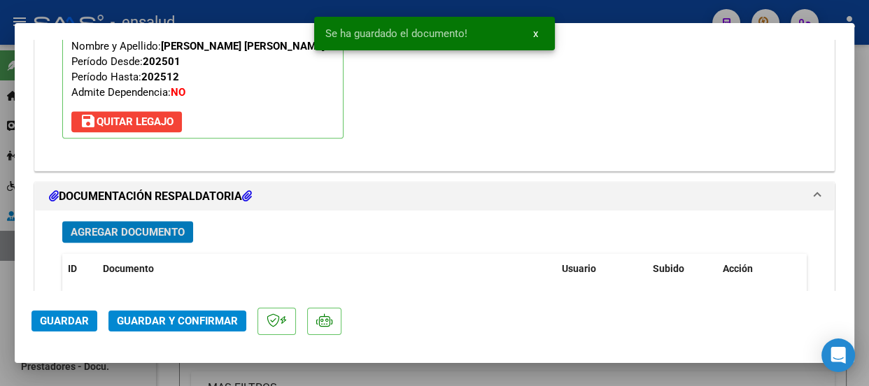
click at [169, 320] on span "Guardar y Confirmar" at bounding box center [177, 321] width 121 height 13
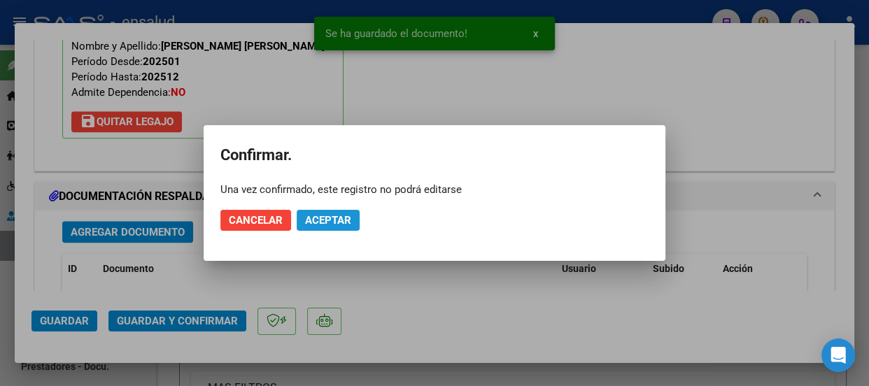
click at [328, 219] on span "Aceptar" at bounding box center [328, 220] width 46 height 13
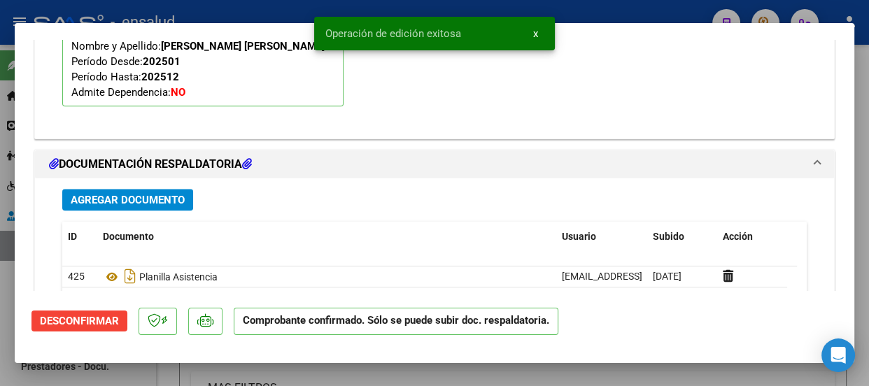
click at [534, 31] on span "x" at bounding box center [535, 33] width 5 height 13
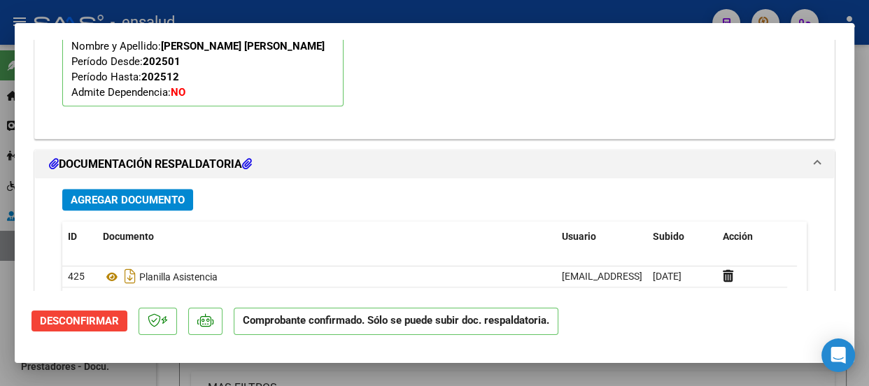
click at [557, 12] on div at bounding box center [434, 193] width 869 height 386
type input "$ 0,00"
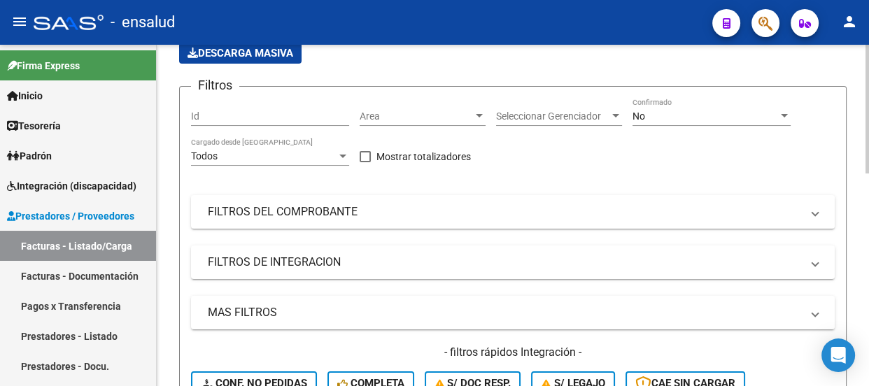
scroll to position [63, 0]
